Goal: Navigation & Orientation: Understand site structure

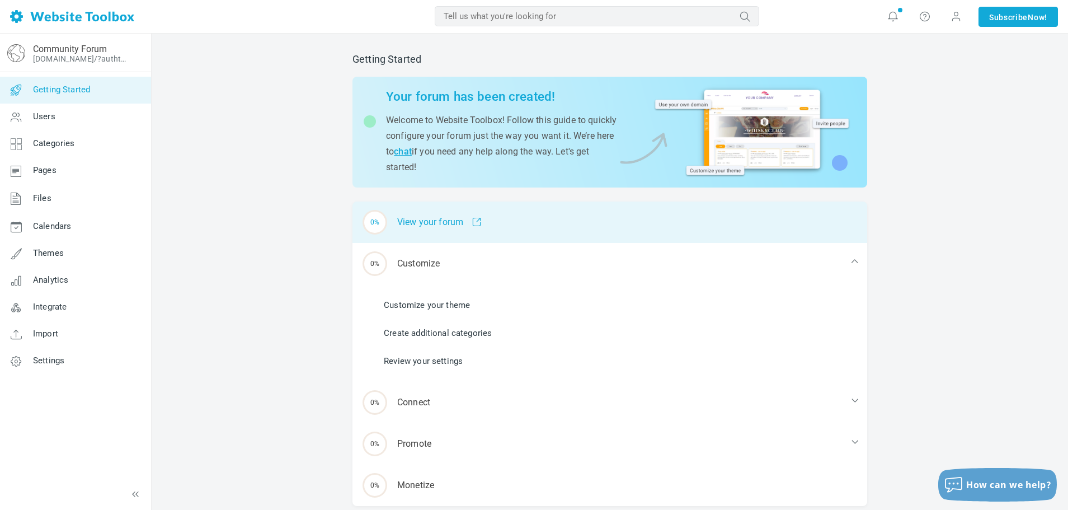
click at [478, 225] on span at bounding box center [472, 222] width 18 height 10
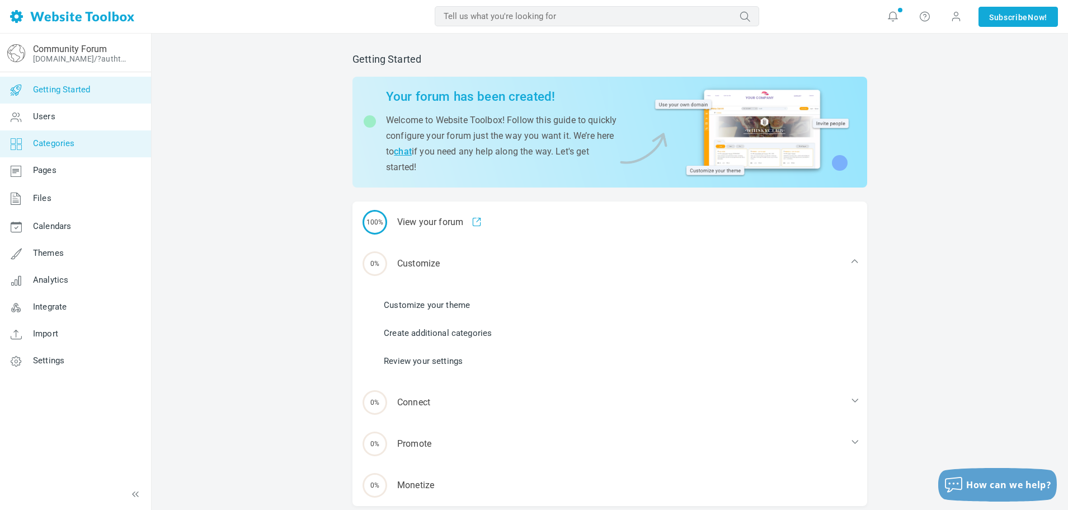
click at [44, 139] on span "Categories" at bounding box center [54, 143] width 42 height 10
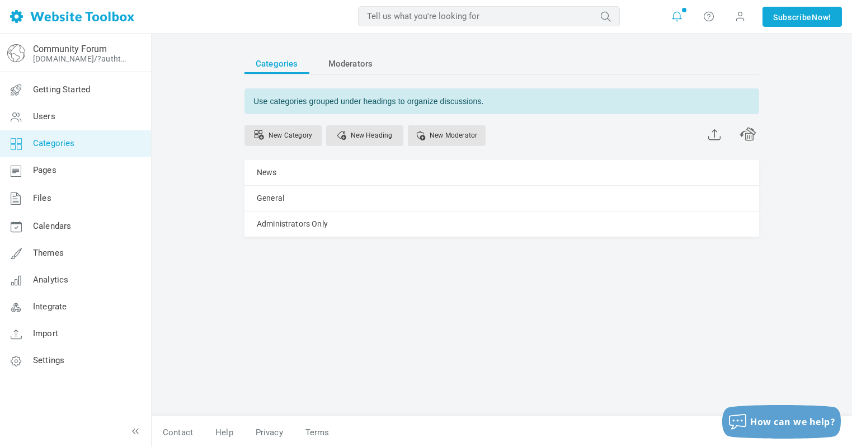
click at [678, 13] on icon at bounding box center [676, 16] width 11 height 12
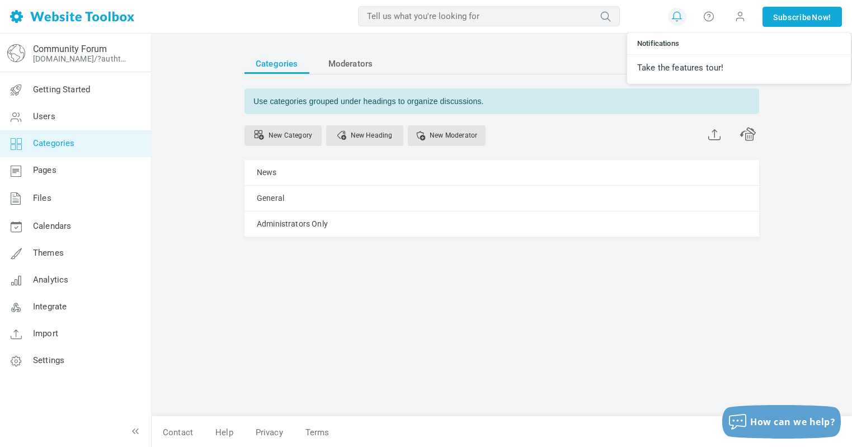
click at [678, 13] on icon at bounding box center [676, 16] width 11 height 12
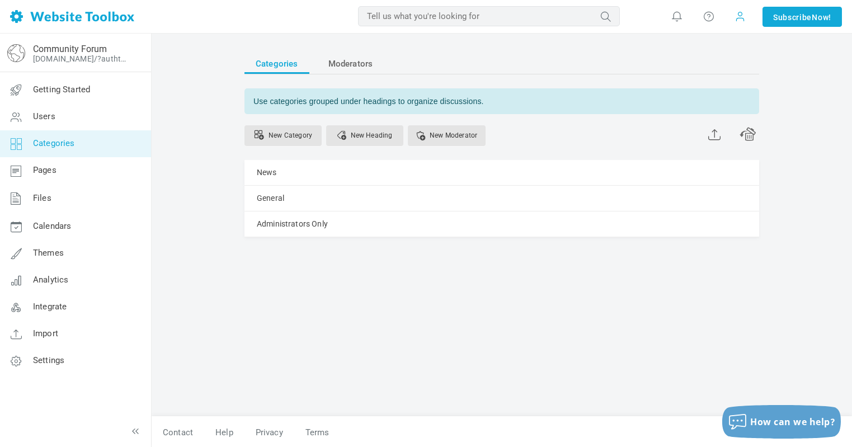
click at [735, 13] on span at bounding box center [740, 16] width 11 height 12
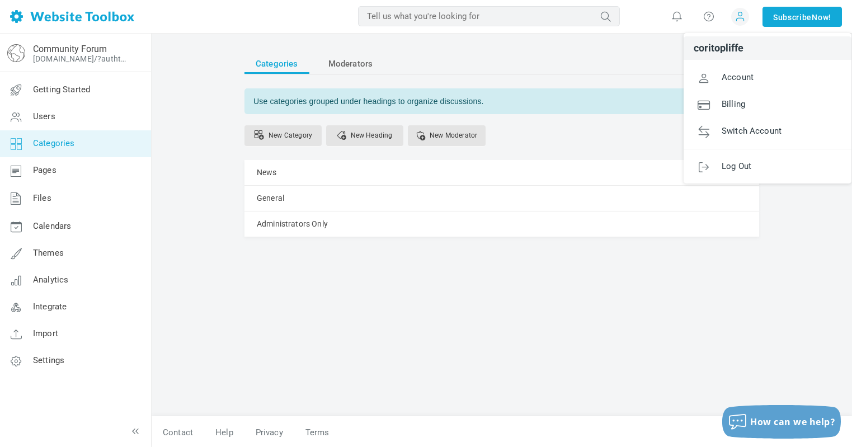
click at [735, 13] on span at bounding box center [740, 16] width 11 height 12
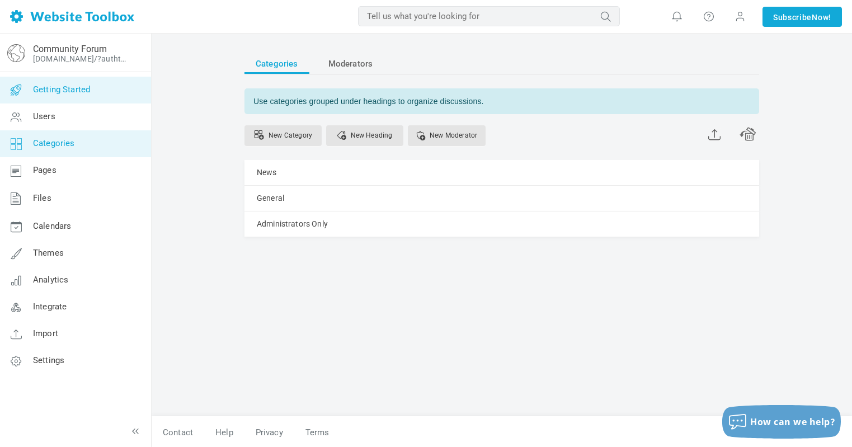
click at [78, 86] on span "Getting Started" at bounding box center [61, 89] width 57 height 10
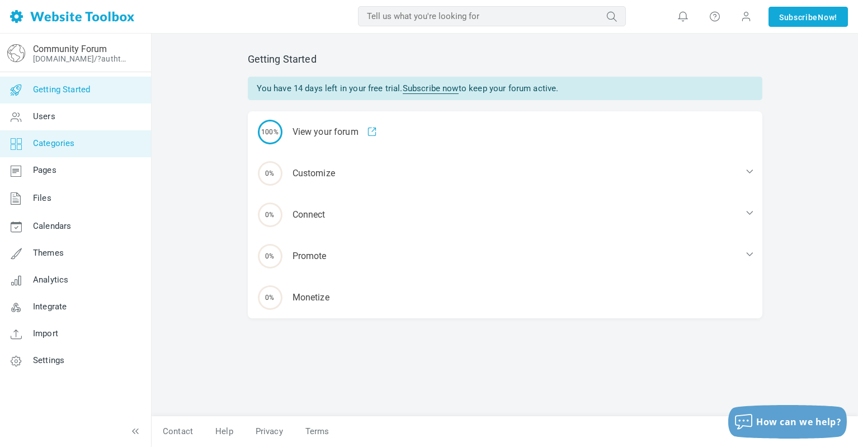
click at [41, 148] on span "Categories" at bounding box center [54, 143] width 42 height 10
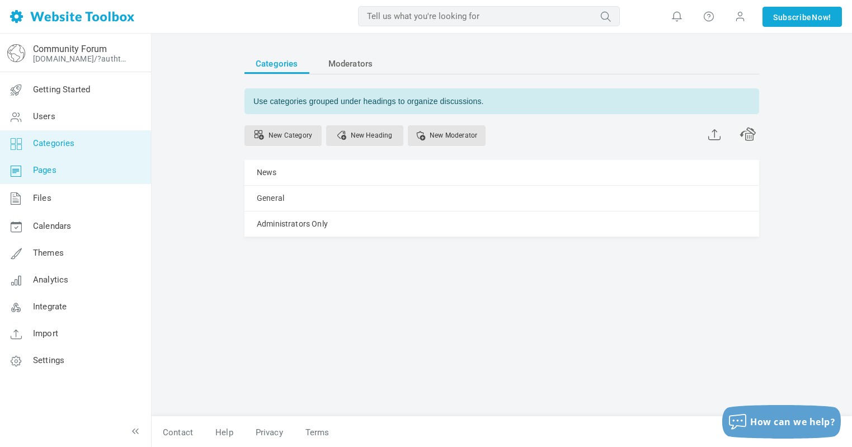
click at [41, 170] on span "Pages" at bounding box center [44, 170] width 23 height 10
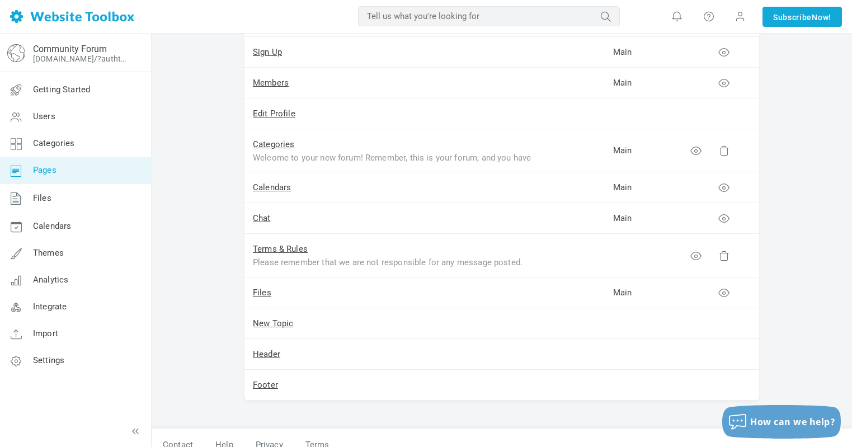
scroll to position [198, 0]
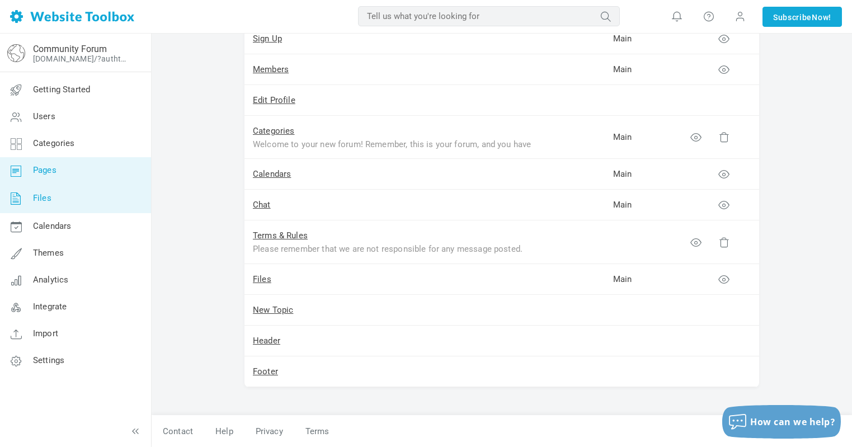
click at [48, 202] on span "Files" at bounding box center [42, 198] width 18 height 10
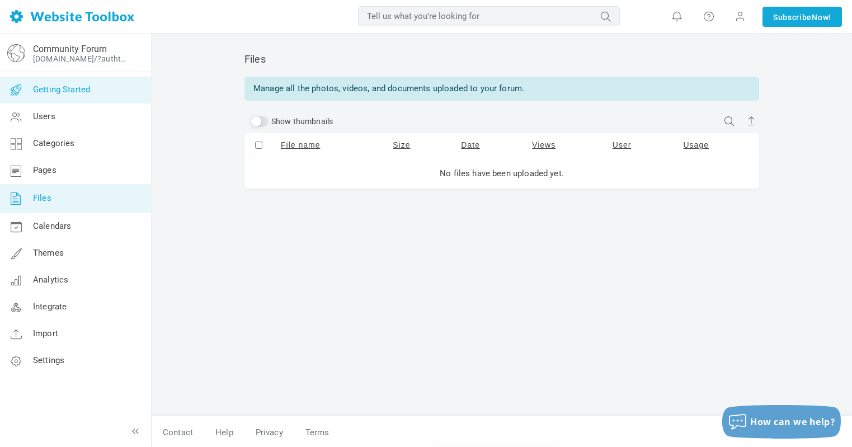
click at [68, 87] on span "Getting Started" at bounding box center [61, 89] width 57 height 10
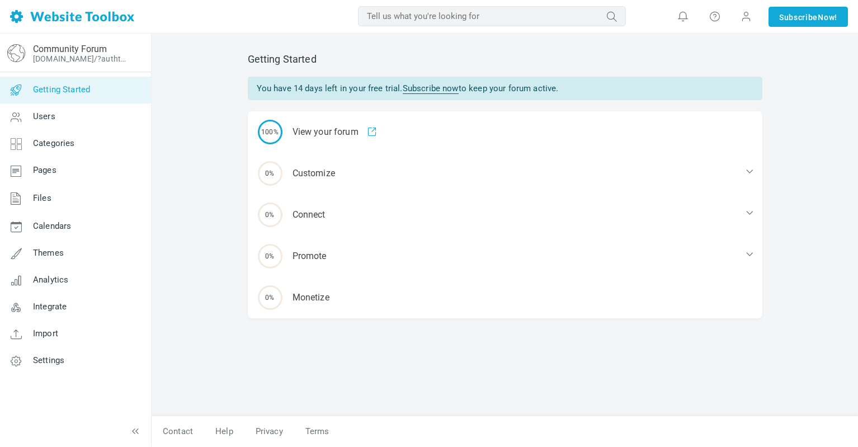
click at [71, 54] on link "[DOMAIN_NAME]/?authtoken=ab7b78bb5ed6a5cd2276f97bb26fdd86&rememberMe=1" at bounding box center [81, 58] width 97 height 9
click at [748, 13] on span at bounding box center [746, 16] width 11 height 11
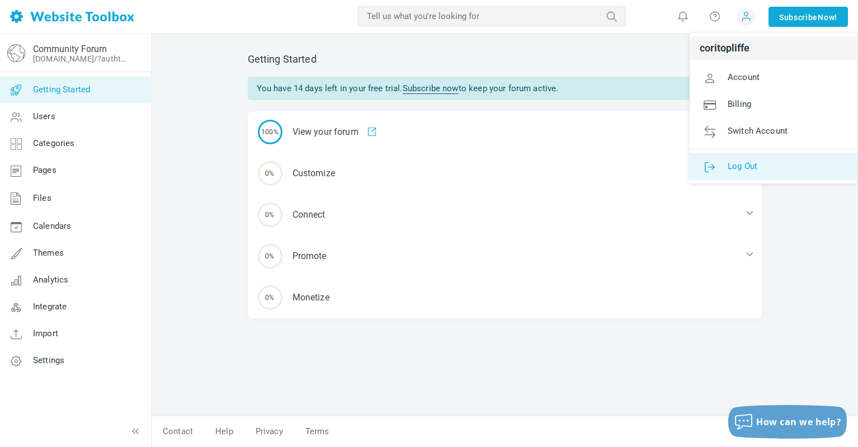
click at [734, 164] on span "Log Out" at bounding box center [743, 166] width 30 height 10
